Goal: Transaction & Acquisition: Subscribe to service/newsletter

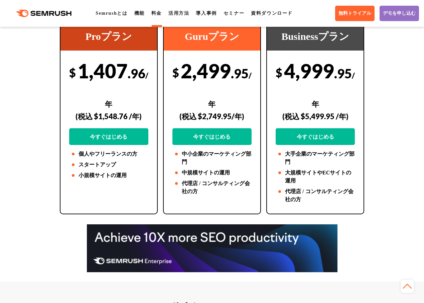
scroll to position [66, 0]
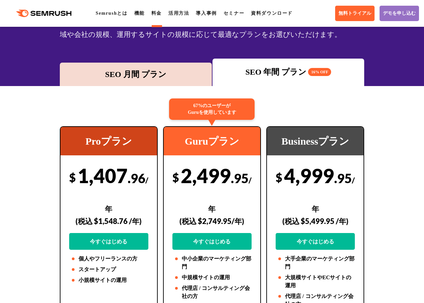
click at [290, 71] on div "SEO 年間 プラン 16% OFF" at bounding box center [288, 72] width 145 height 12
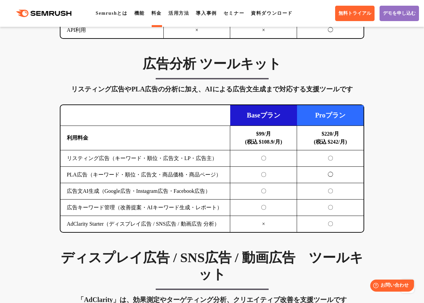
scroll to position [735, 0]
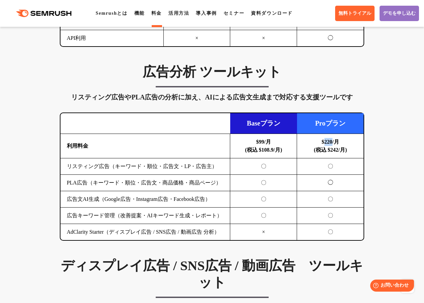
drag, startPoint x: 324, startPoint y: 142, endPoint x: 332, endPoint y: 143, distance: 8.7
click at [332, 143] on b "$220/月 (税込 $242/月)" at bounding box center [330, 146] width 33 height 14
copy b "220"
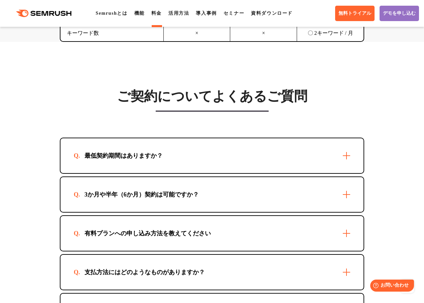
scroll to position [2006, 0]
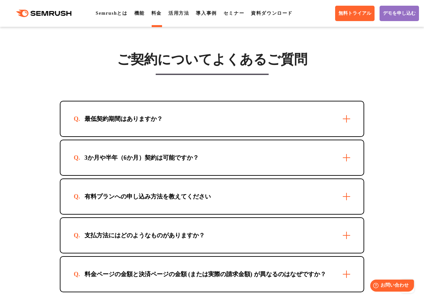
click at [346, 136] on div "最低契約期間はありますか？" at bounding box center [213, 118] width 304 height 35
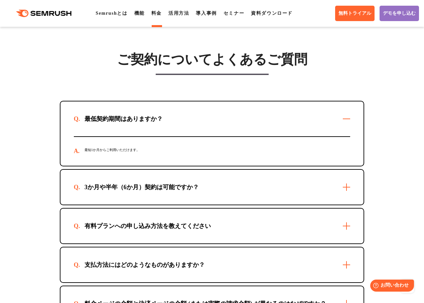
click at [346, 136] on div "最低契約期間はありますか？" at bounding box center [213, 118] width 304 height 35
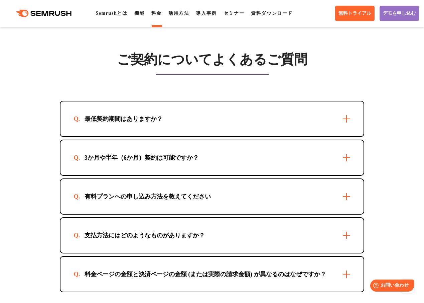
click at [352, 174] on div "3か月や半年（6か月）契約は可能ですか？" at bounding box center [213, 157] width 304 height 35
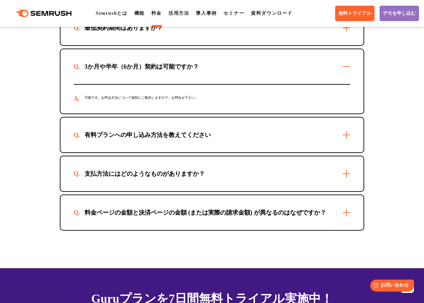
scroll to position [2106, 0]
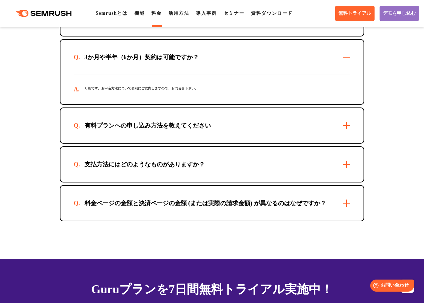
click at [349, 181] on div "支払方法にはどのようなものがありますか？" at bounding box center [213, 164] width 304 height 35
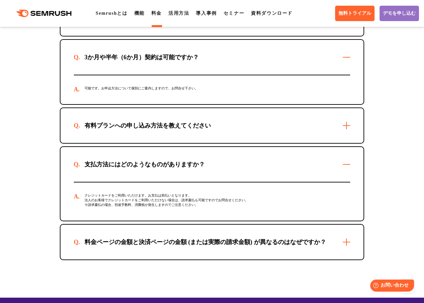
click at [345, 143] on div "有料プランへの申し込み方法を教えてください" at bounding box center [213, 125] width 304 height 35
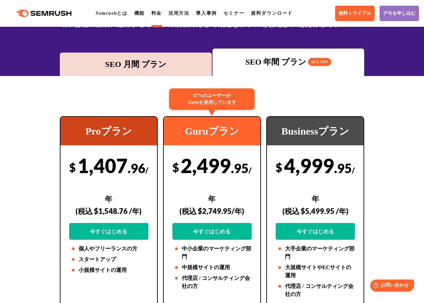
scroll to position [0, 0]
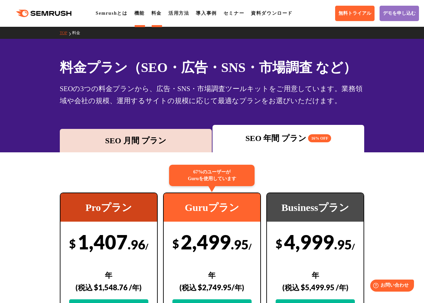
click at [143, 12] on link "機能" at bounding box center [139, 13] width 10 height 5
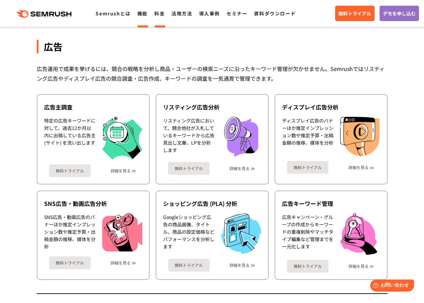
click at [161, 14] on link "料金" at bounding box center [159, 13] width 10 height 7
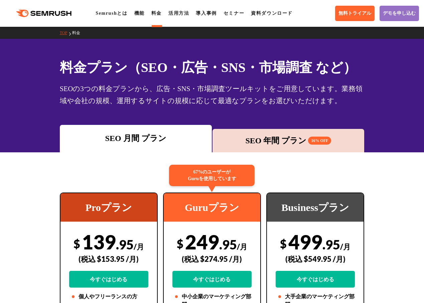
click at [315, 142] on span "16% OFF" at bounding box center [319, 140] width 23 height 8
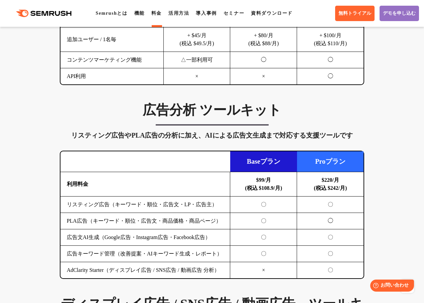
scroll to position [769, 0]
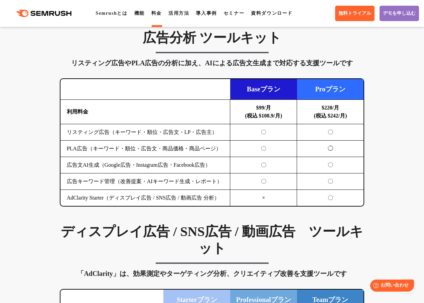
click at [325, 113] on b "$220/月 (税込 $242/月)" at bounding box center [330, 112] width 33 height 14
drag, startPoint x: 323, startPoint y: 108, endPoint x: 333, endPoint y: 108, distance: 9.4
click at [333, 108] on b "$220/月 (税込 $242/月)" at bounding box center [330, 112] width 33 height 14
copy b "220"
